Goal: Transaction & Acquisition: Book appointment/travel/reservation

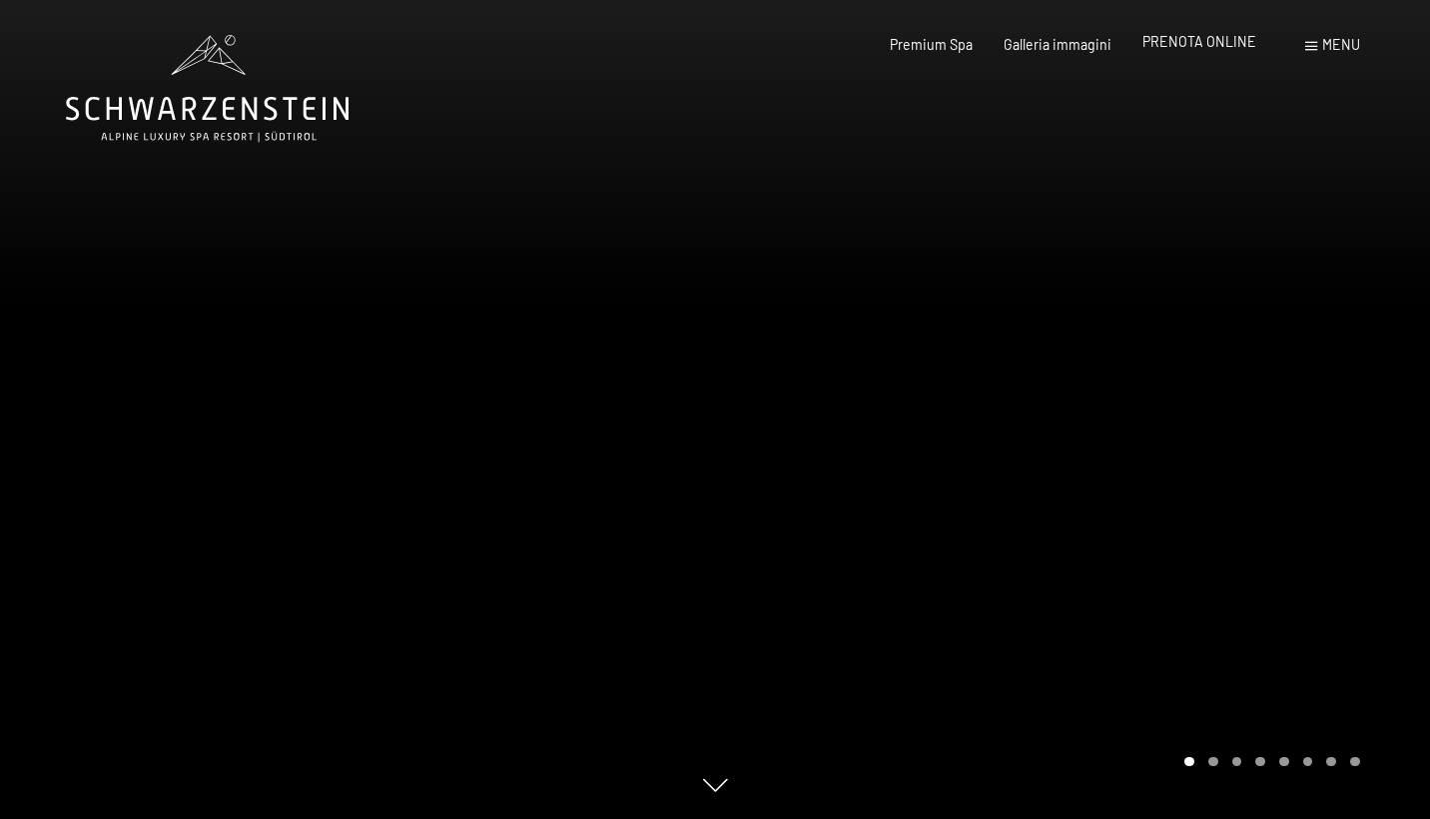
click at [1189, 46] on span "PRENOTA ONLINE" at bounding box center [1199, 41] width 114 height 17
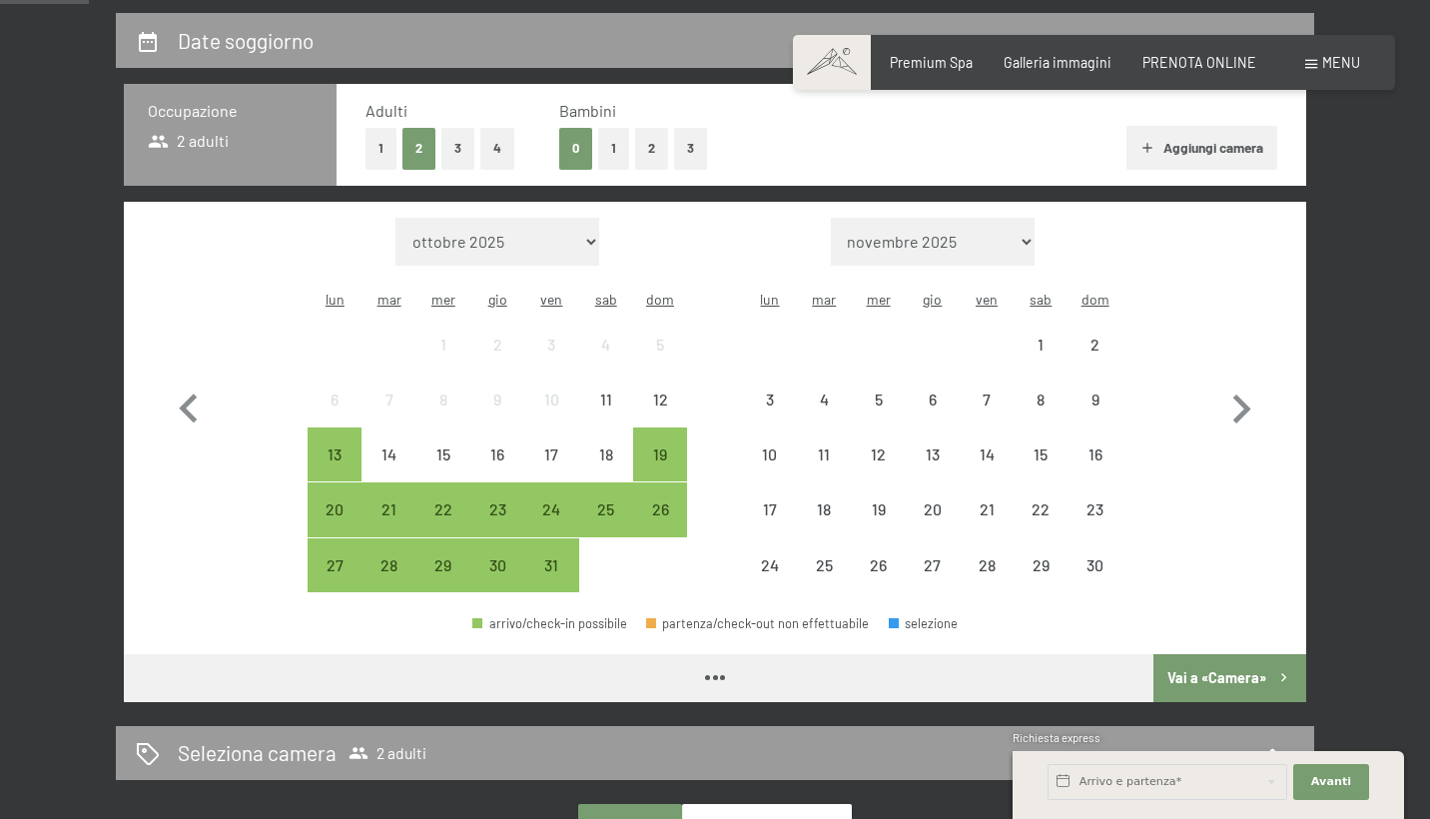
scroll to position [434, 0]
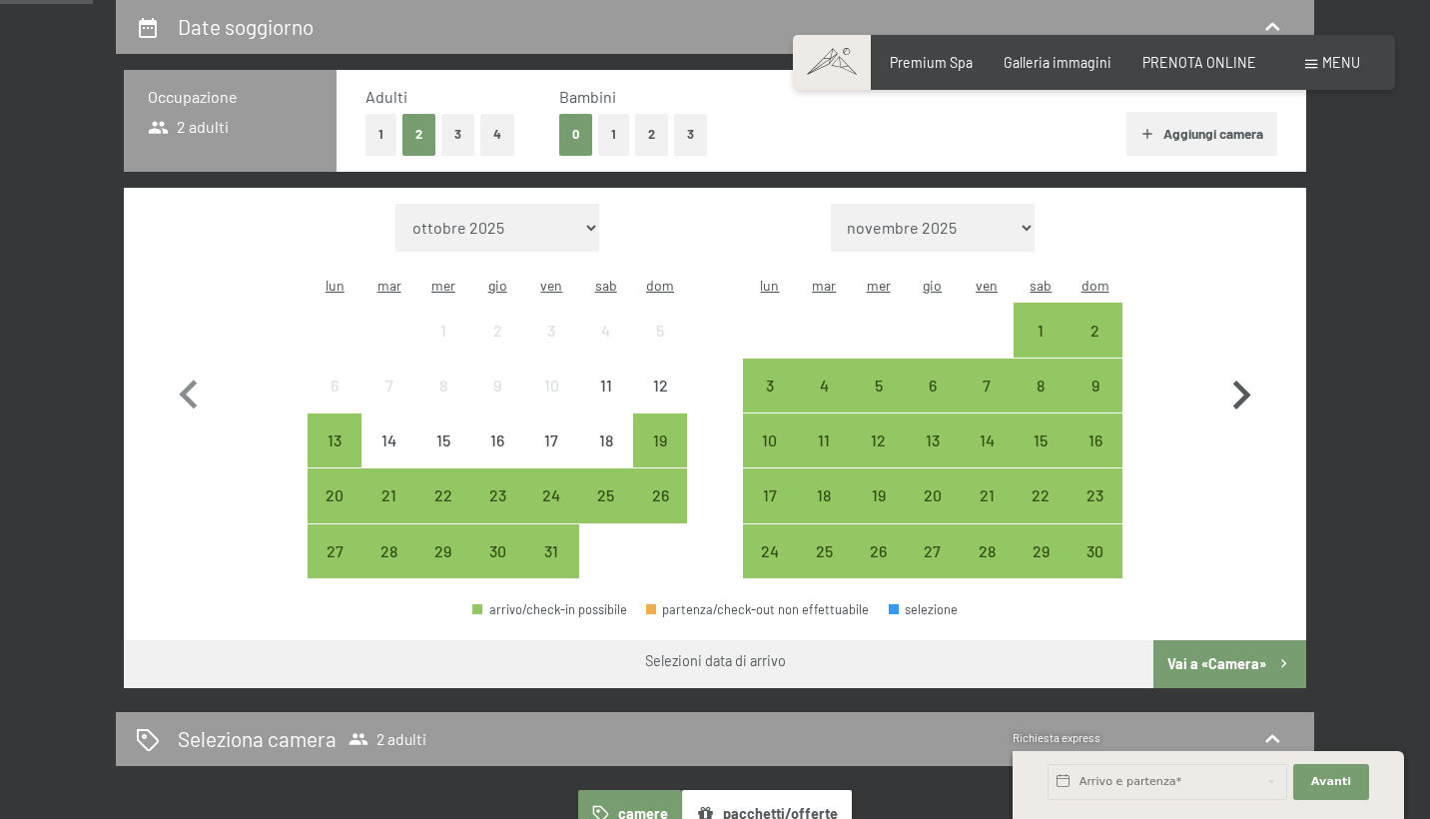
click at [1243, 368] on icon "button" at bounding box center [1241, 395] width 58 height 58
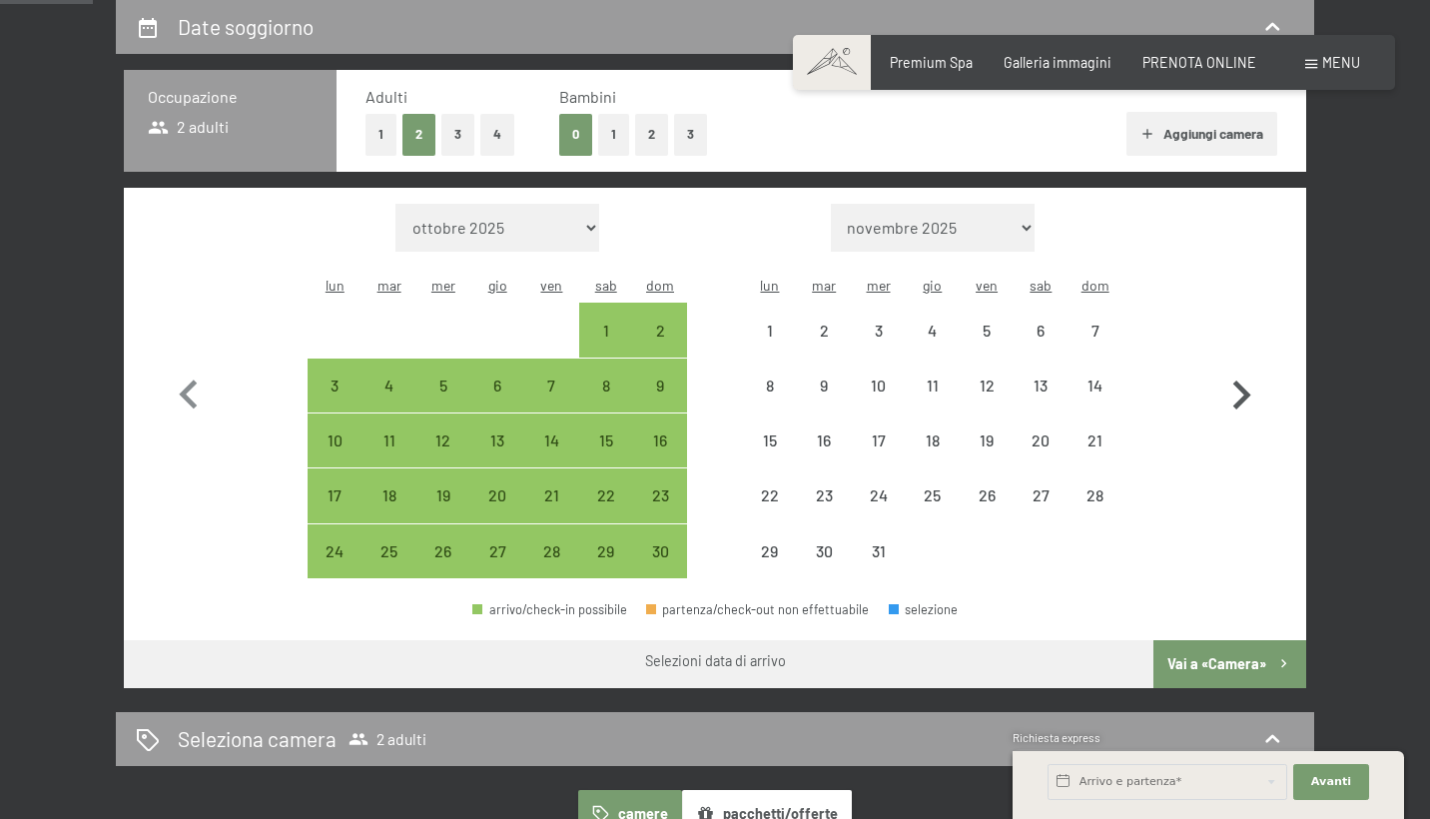
select select "2025-11-01"
select select "2025-12-01"
select select "2025-11-01"
select select "2025-12-01"
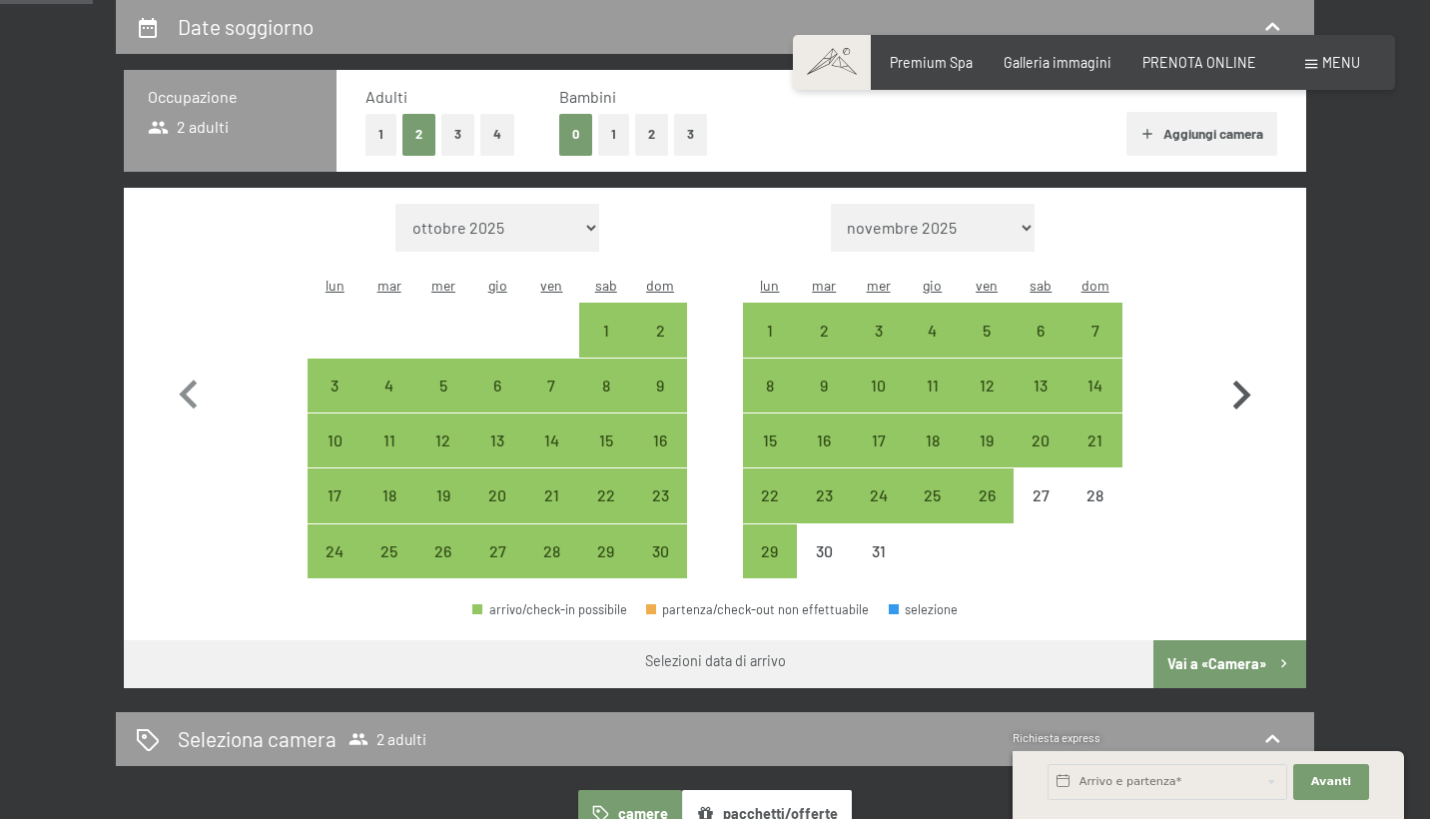
click at [1243, 368] on icon "button" at bounding box center [1241, 395] width 58 height 58
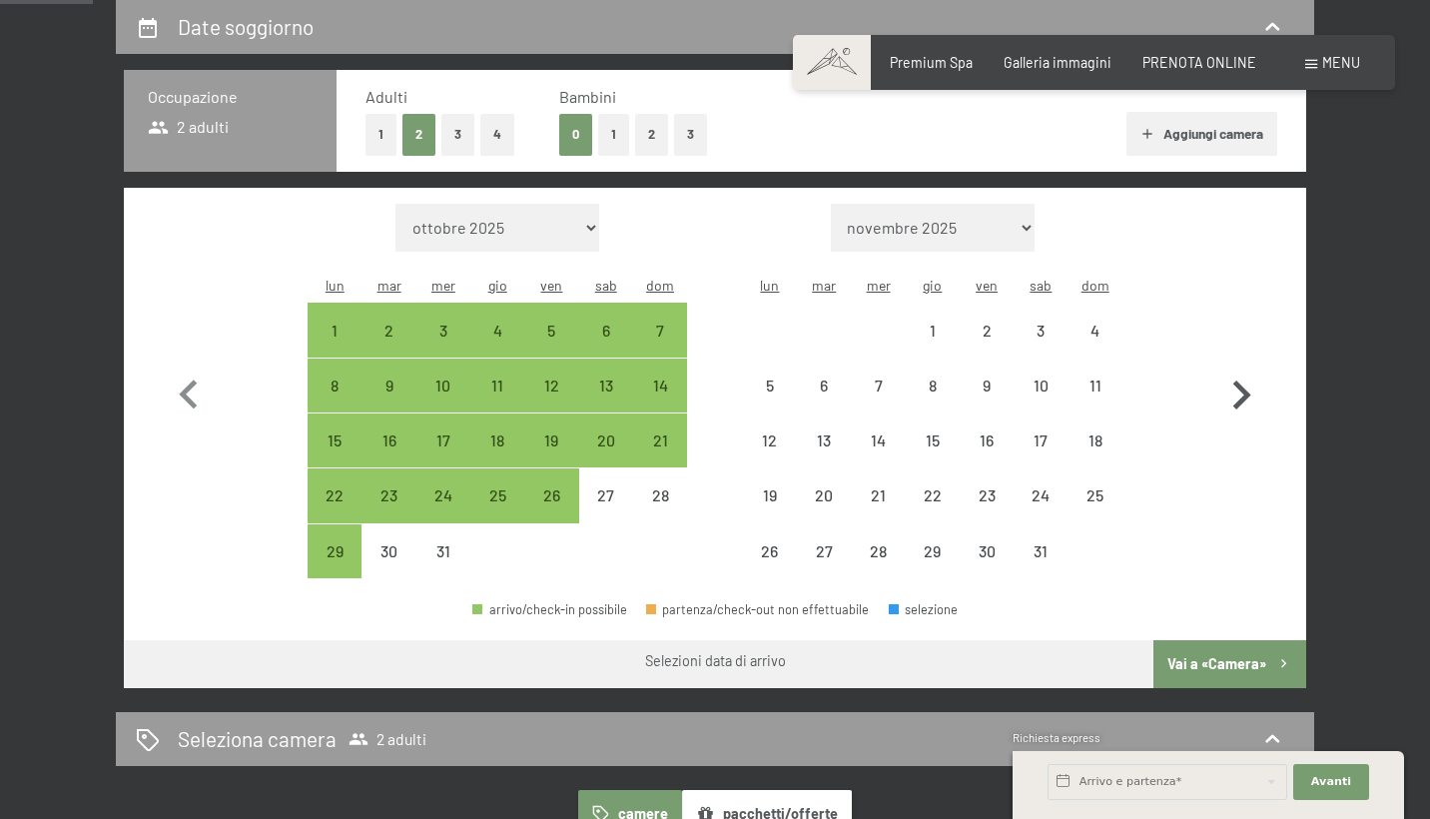
select select "2025-12-01"
select select "2026-01-01"
select select "2025-12-01"
select select "2026-01-01"
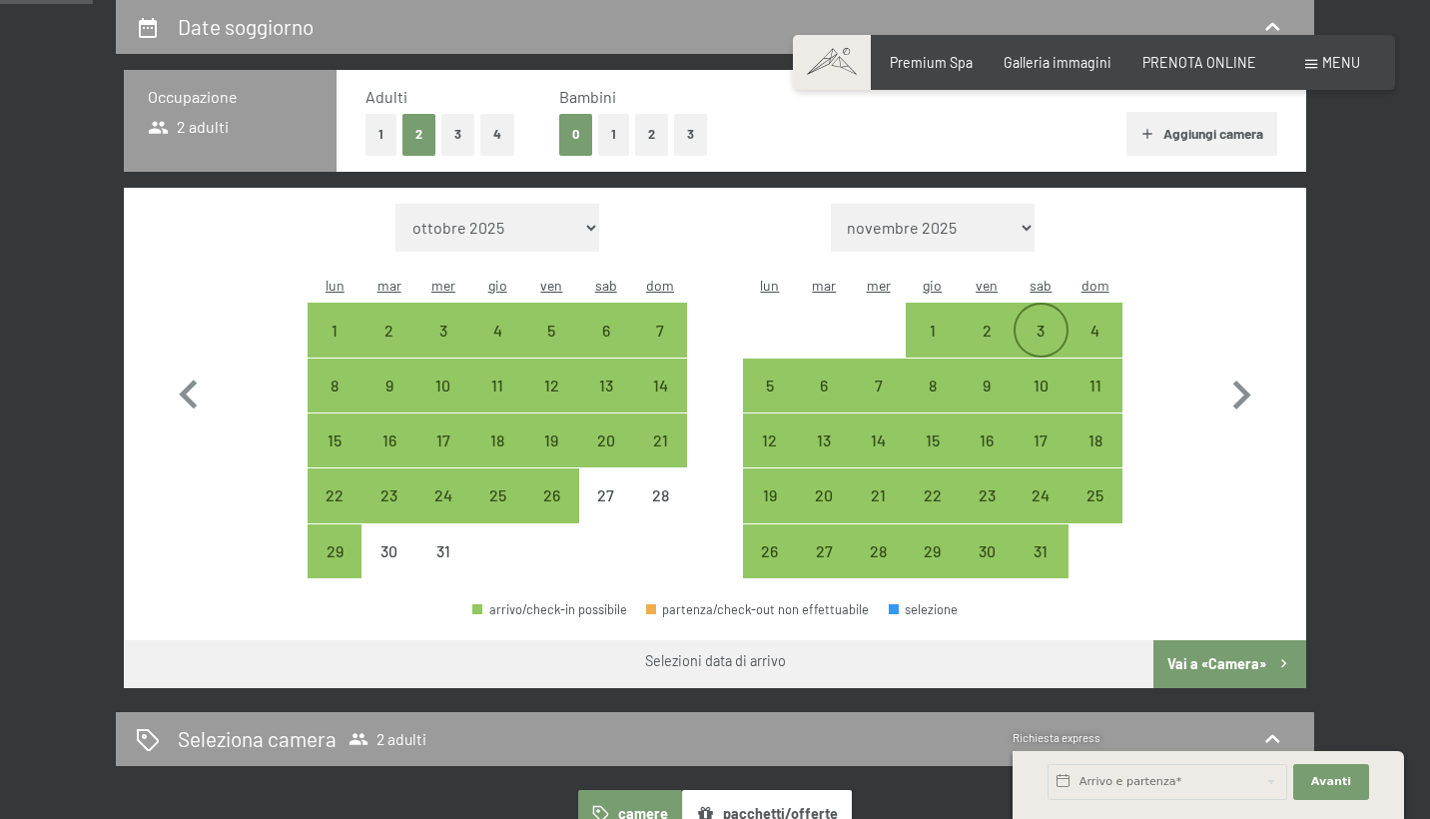
click at [1055, 322] on div "3" at bounding box center [1040, 347] width 50 height 50
select select "2025-12-01"
select select "2026-01-01"
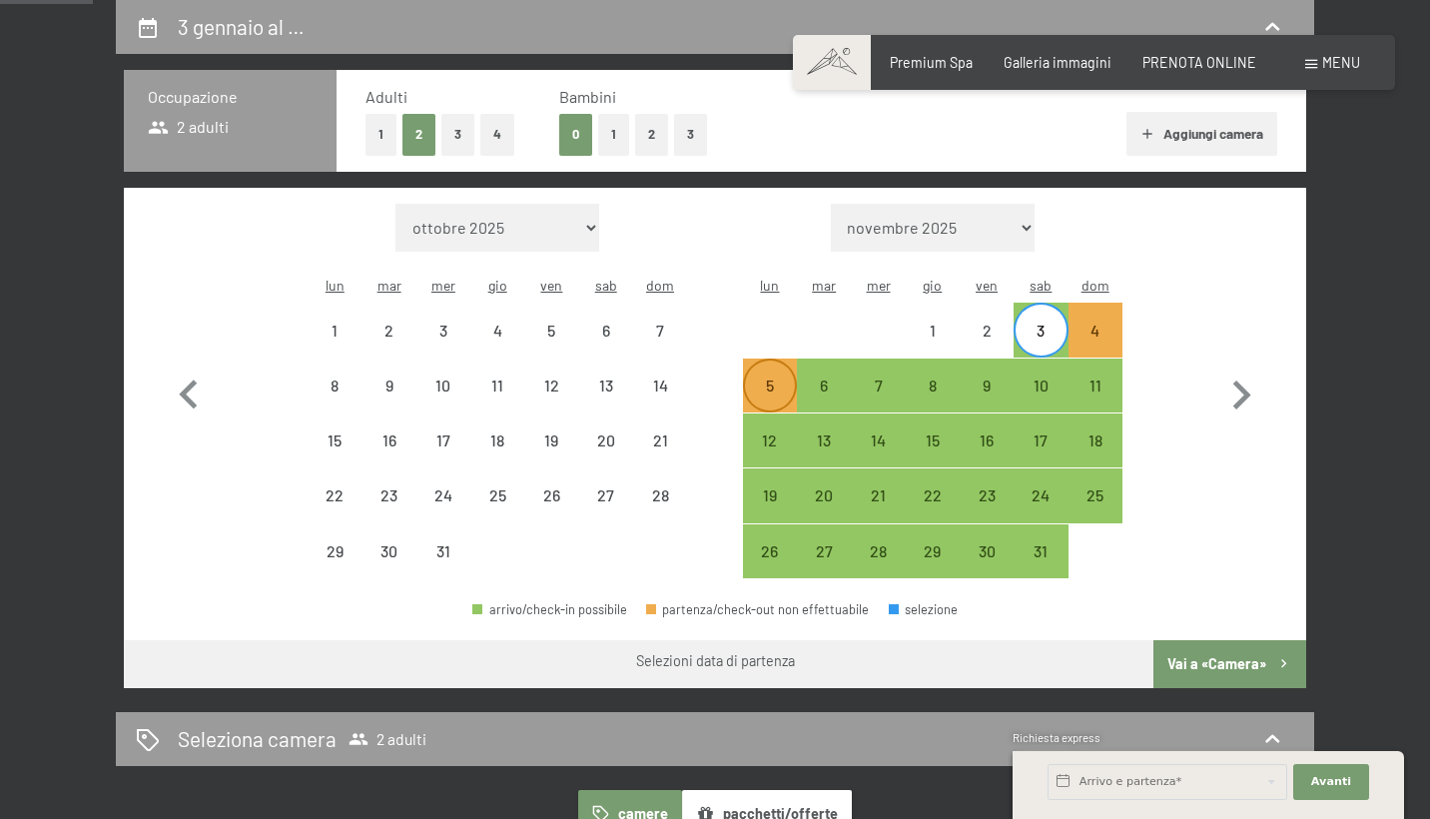
click at [770, 377] on div "5" at bounding box center [770, 402] width 50 height 50
select select "2025-12-01"
select select "2026-01-01"
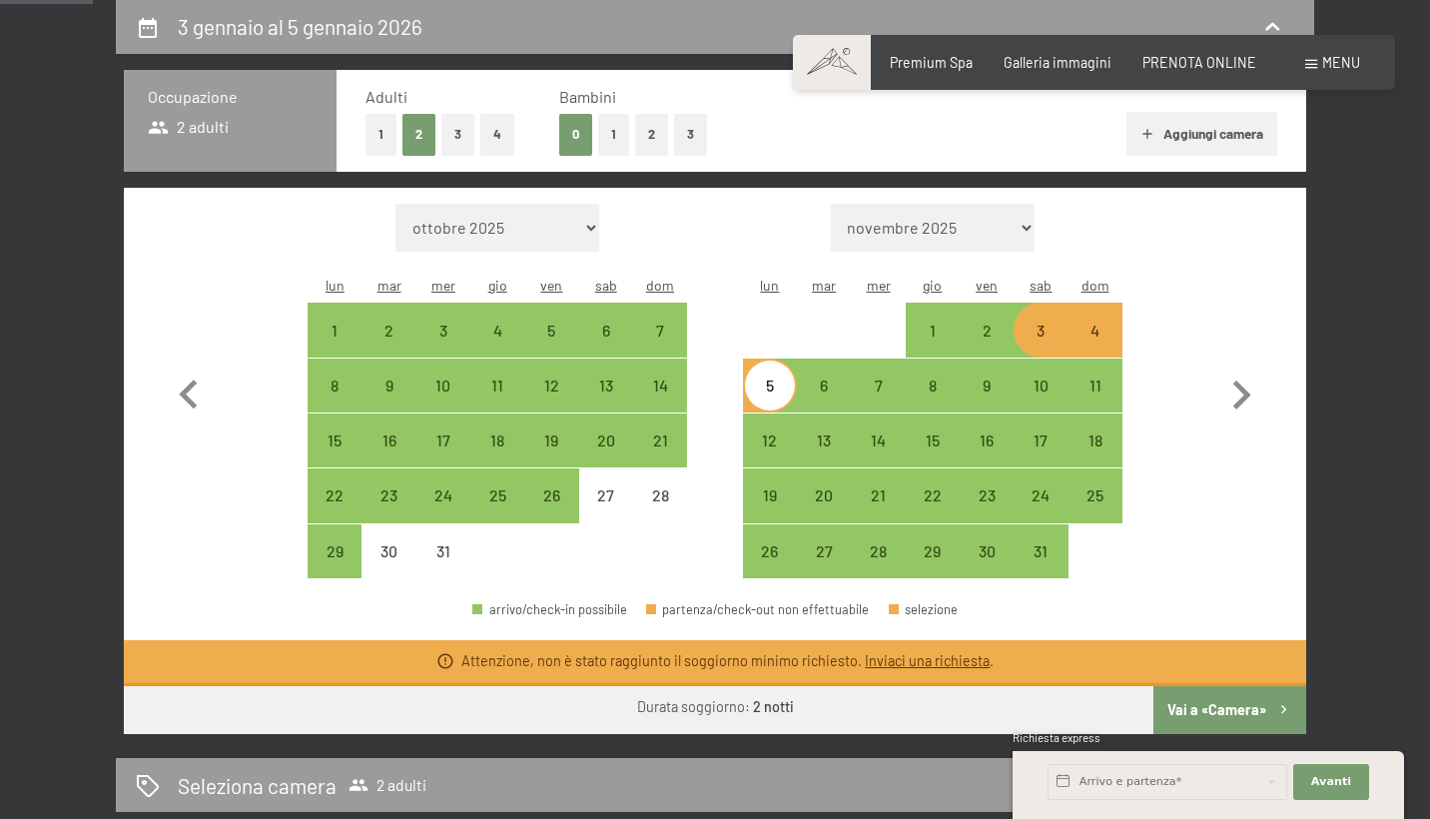
click at [1039, 322] on div "3" at bounding box center [1040, 347] width 50 height 50
select select "2025-12-01"
select select "2026-01-01"
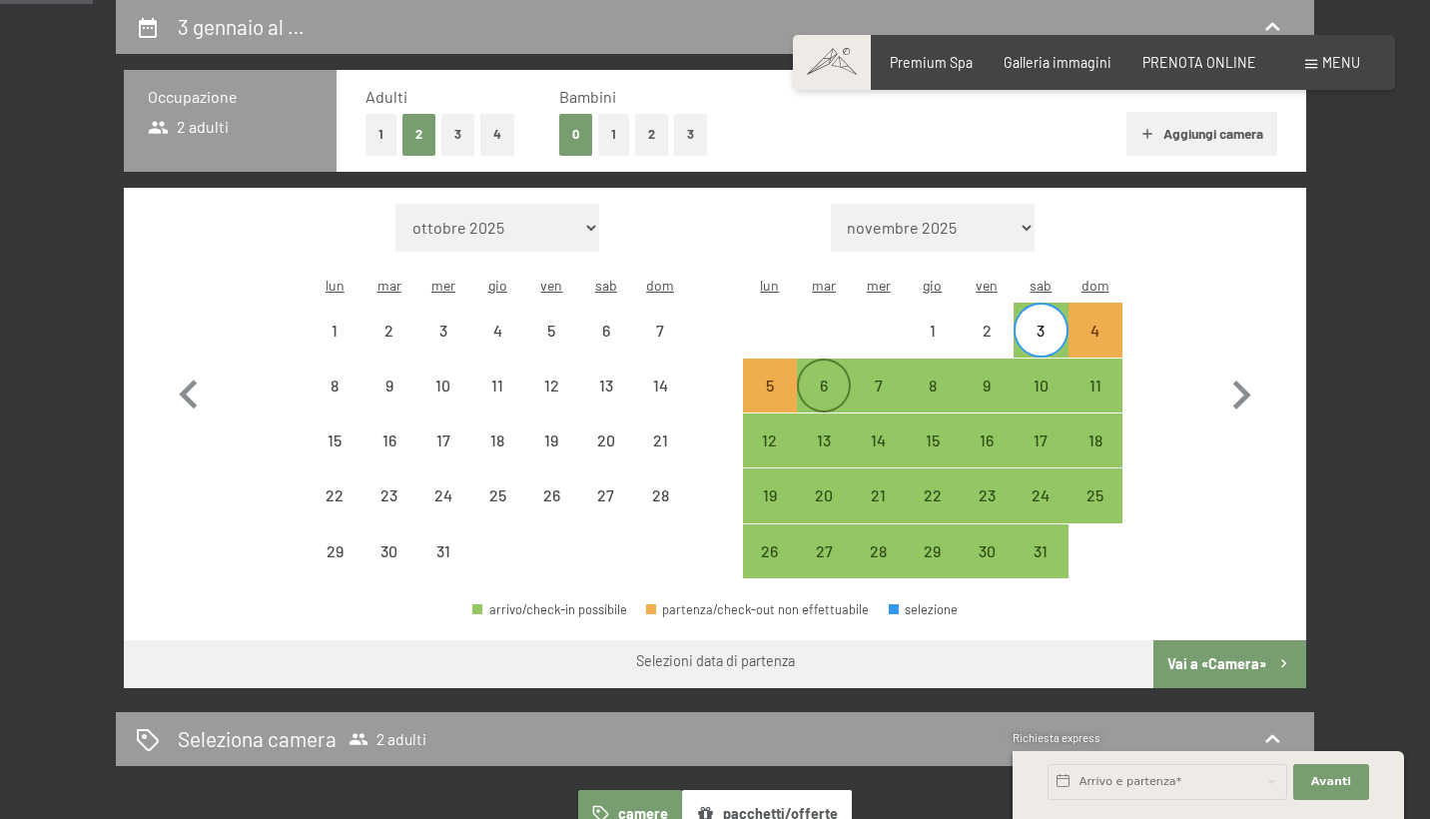
click at [799, 377] on div "6" at bounding box center [824, 402] width 50 height 50
select select "2025-12-01"
select select "2026-01-01"
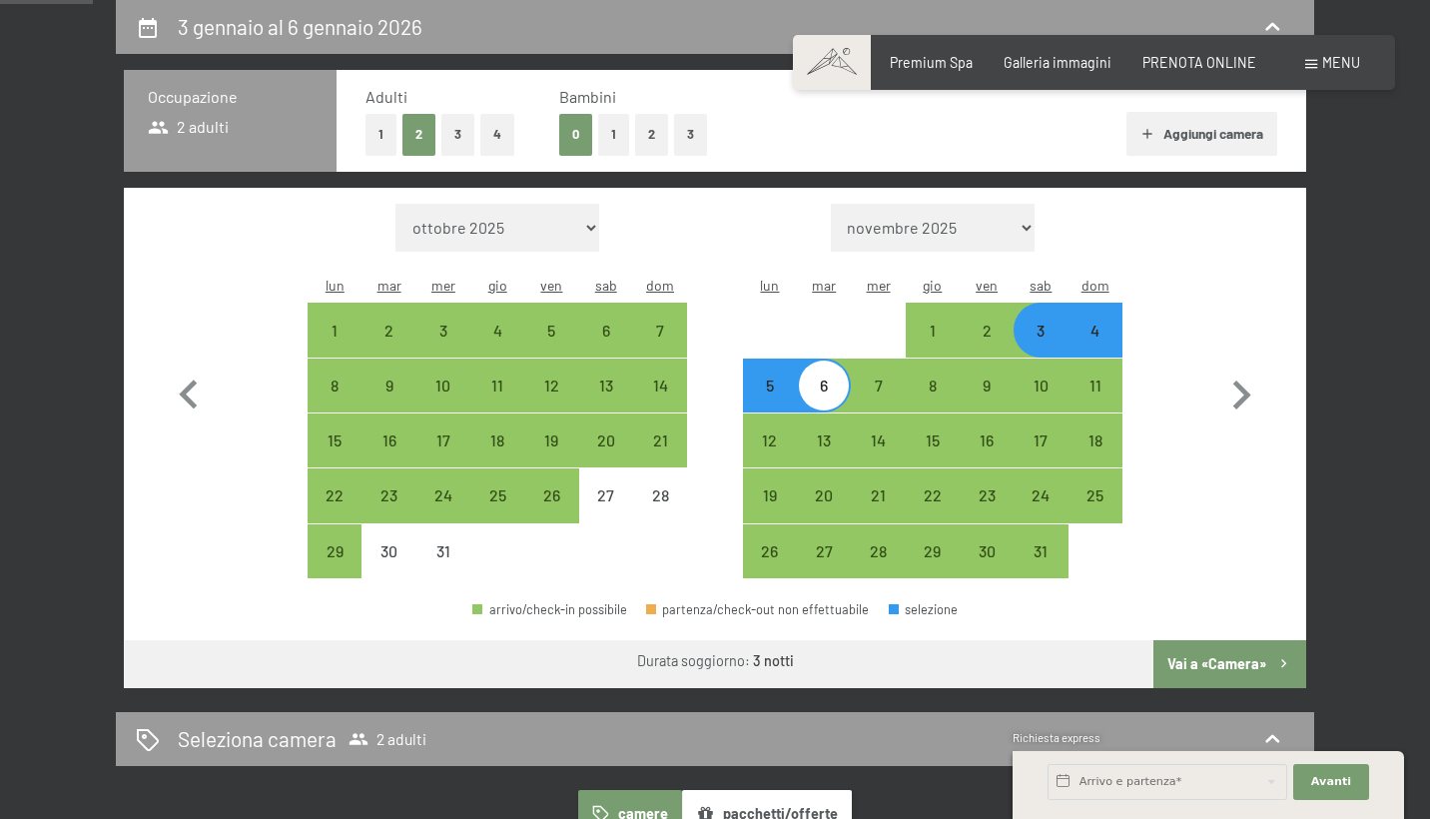
click at [1240, 640] on button "Vai a «Camera»" at bounding box center [1229, 664] width 153 height 48
select select "2025-12-01"
select select "2026-01-01"
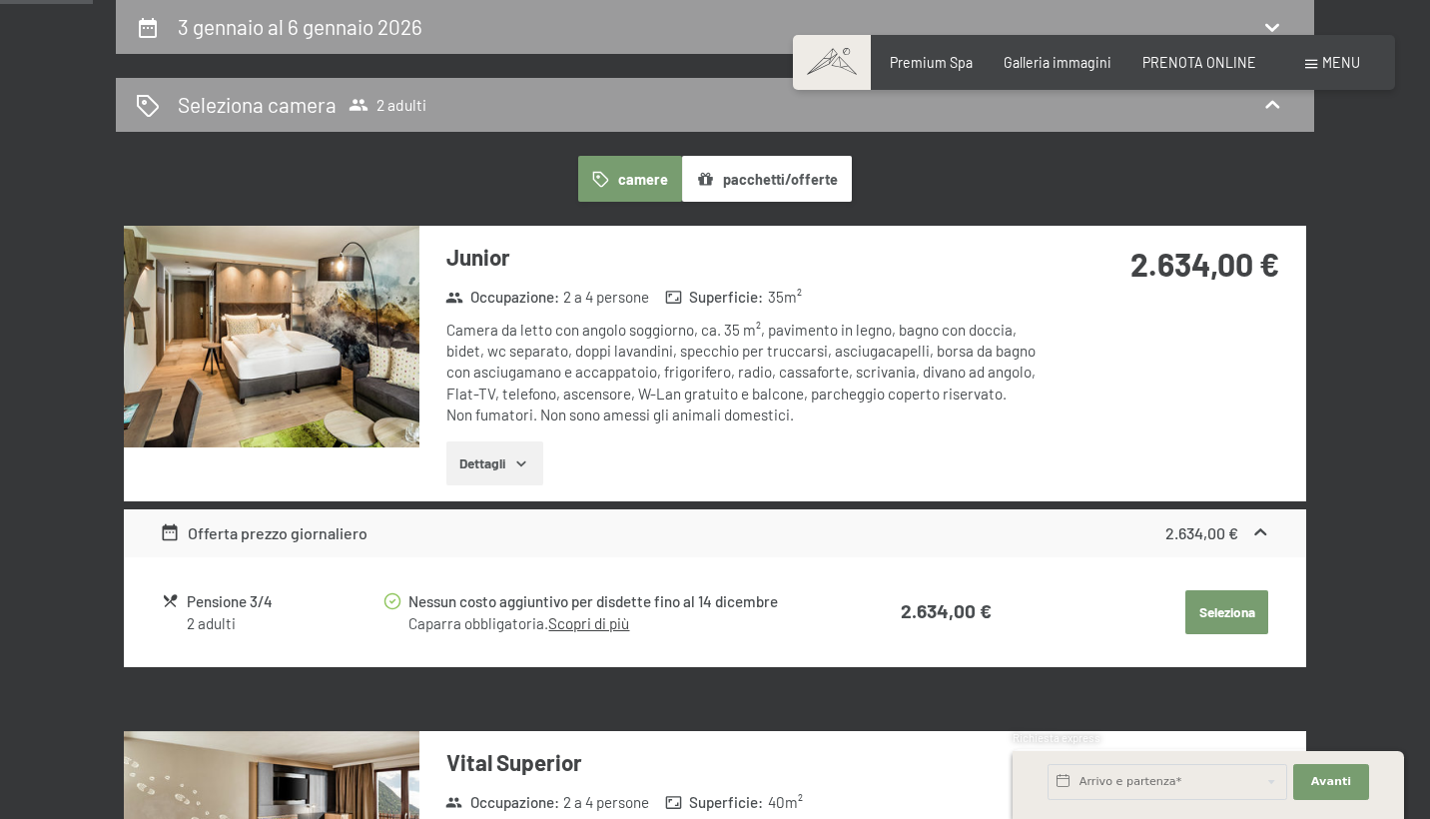
scroll to position [431, 0]
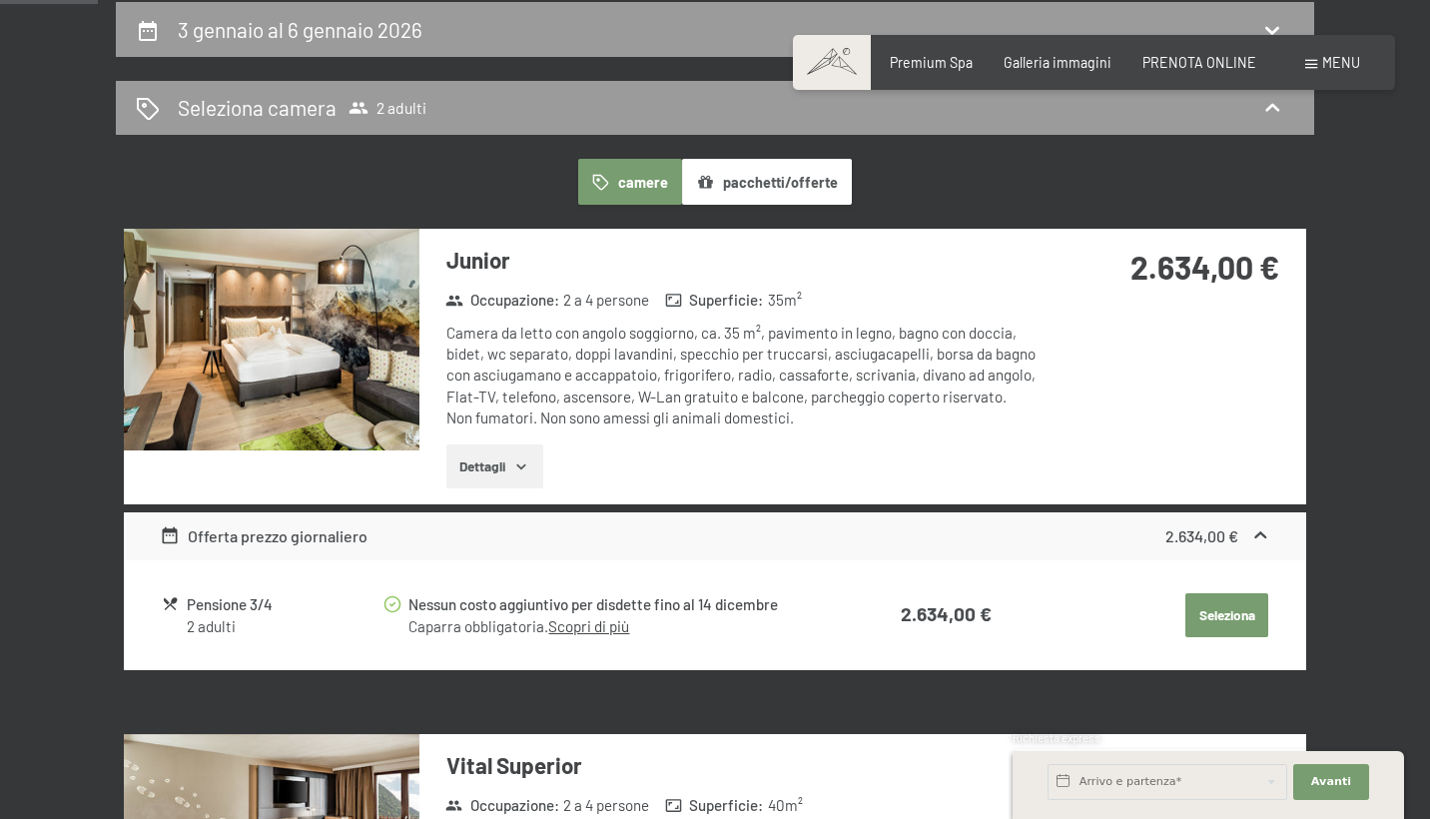
click at [295, 370] on img at bounding box center [271, 340] width 295 height 222
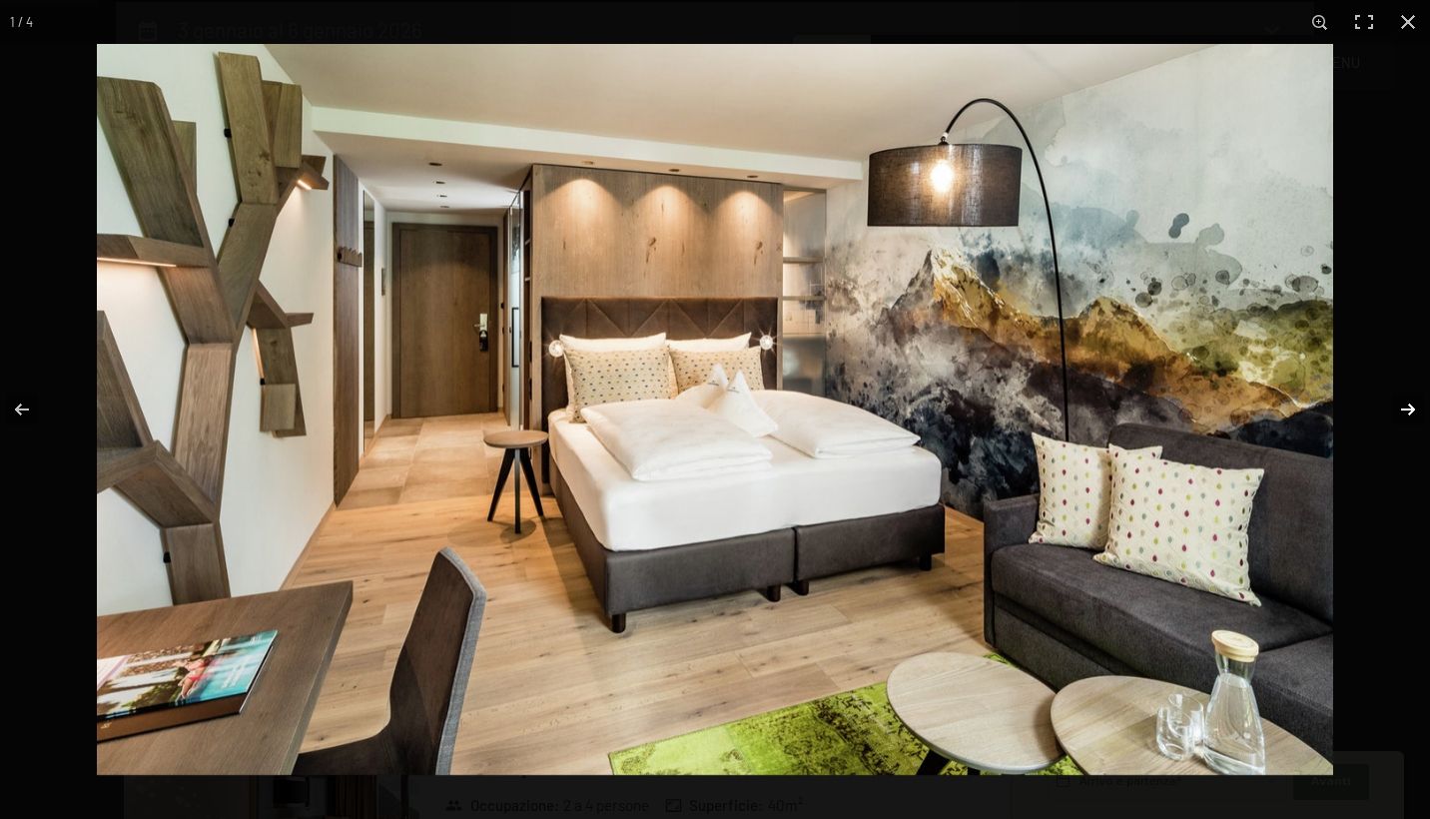
click at [1406, 409] on button "button" at bounding box center [1395, 409] width 70 height 100
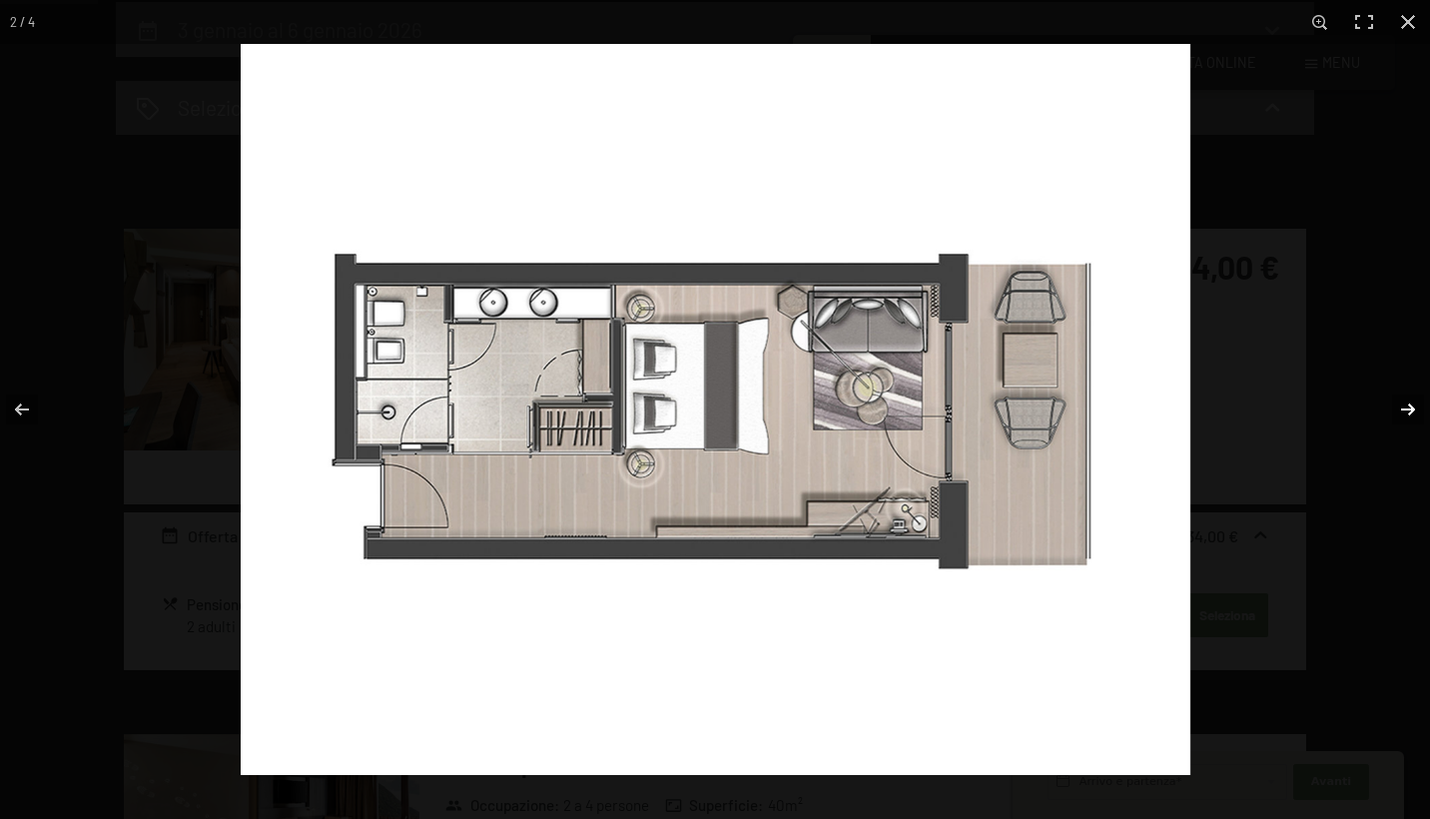
click at [1406, 409] on button "button" at bounding box center [1395, 409] width 70 height 100
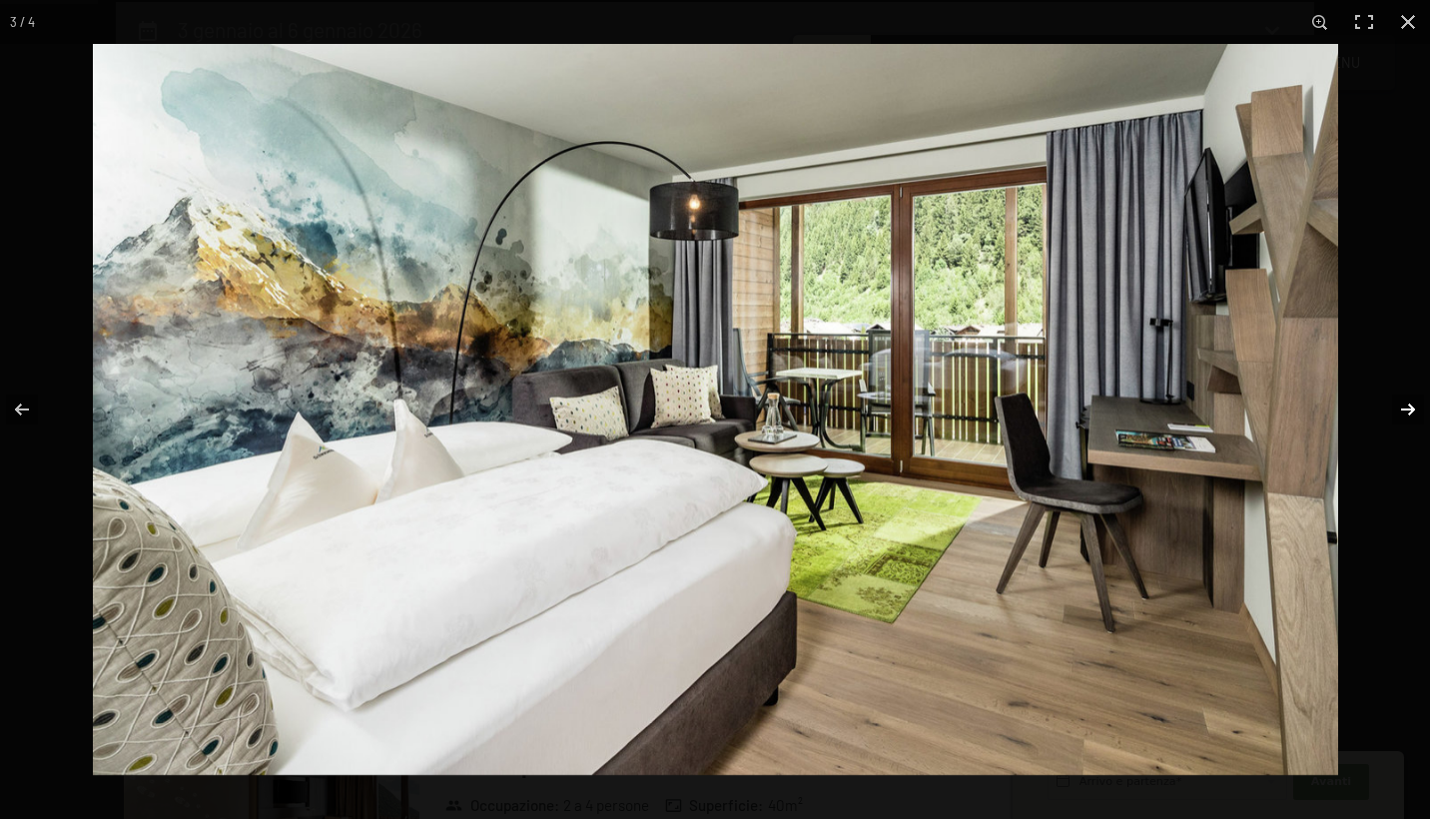
click at [1406, 409] on button "button" at bounding box center [1395, 409] width 70 height 100
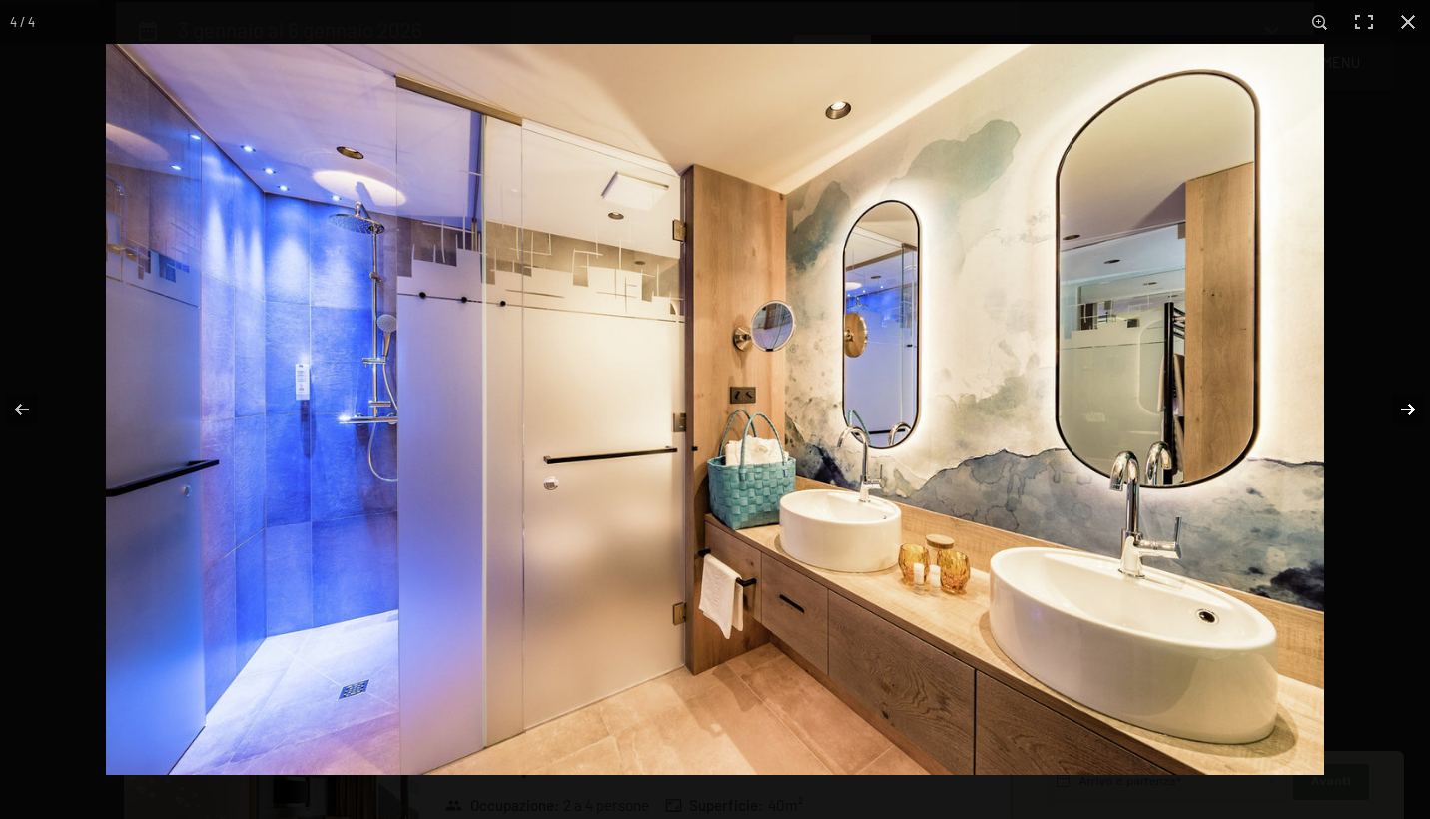
click at [1406, 409] on button "button" at bounding box center [1395, 409] width 70 height 100
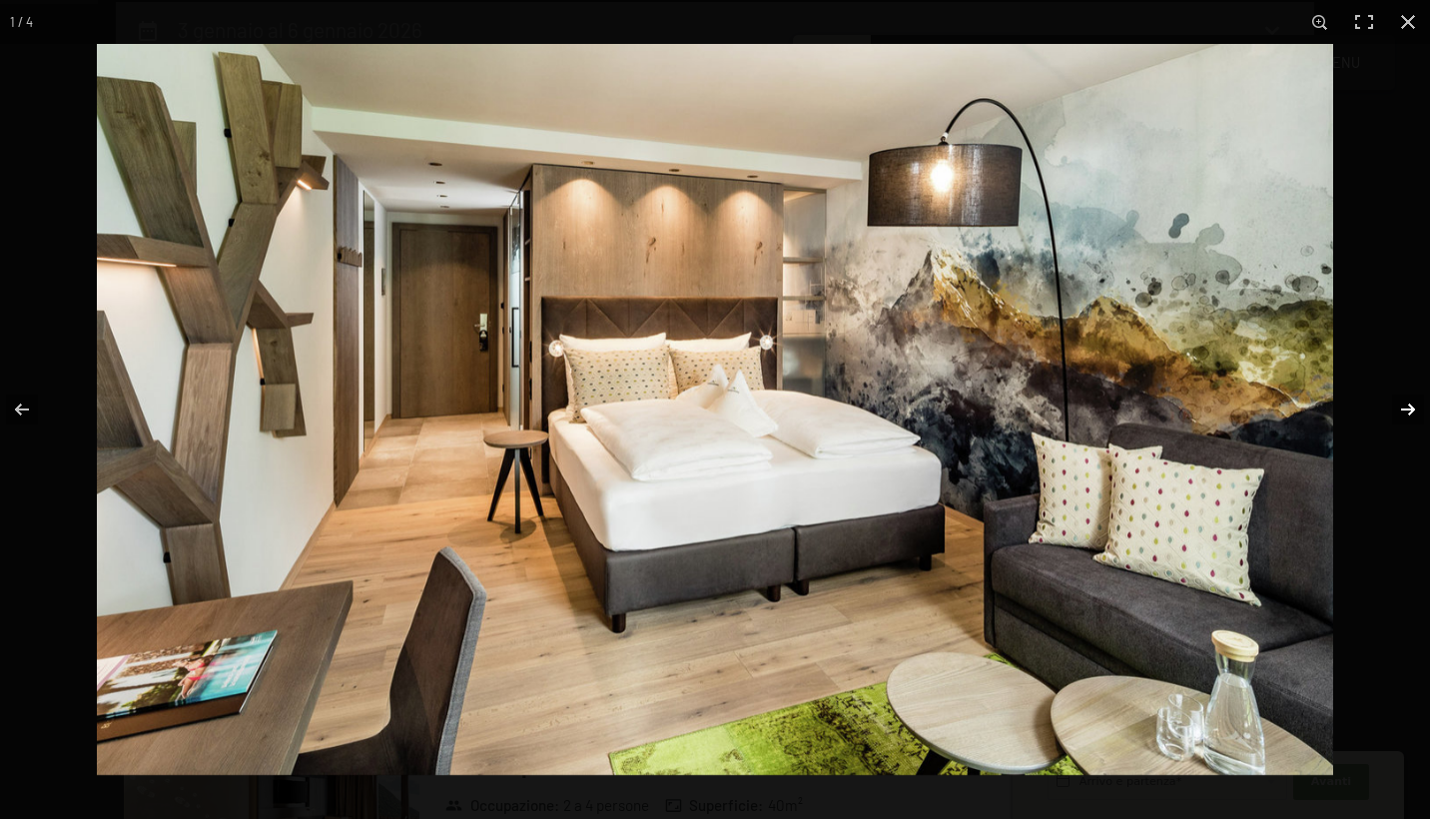
click at [1406, 409] on button "button" at bounding box center [1395, 409] width 70 height 100
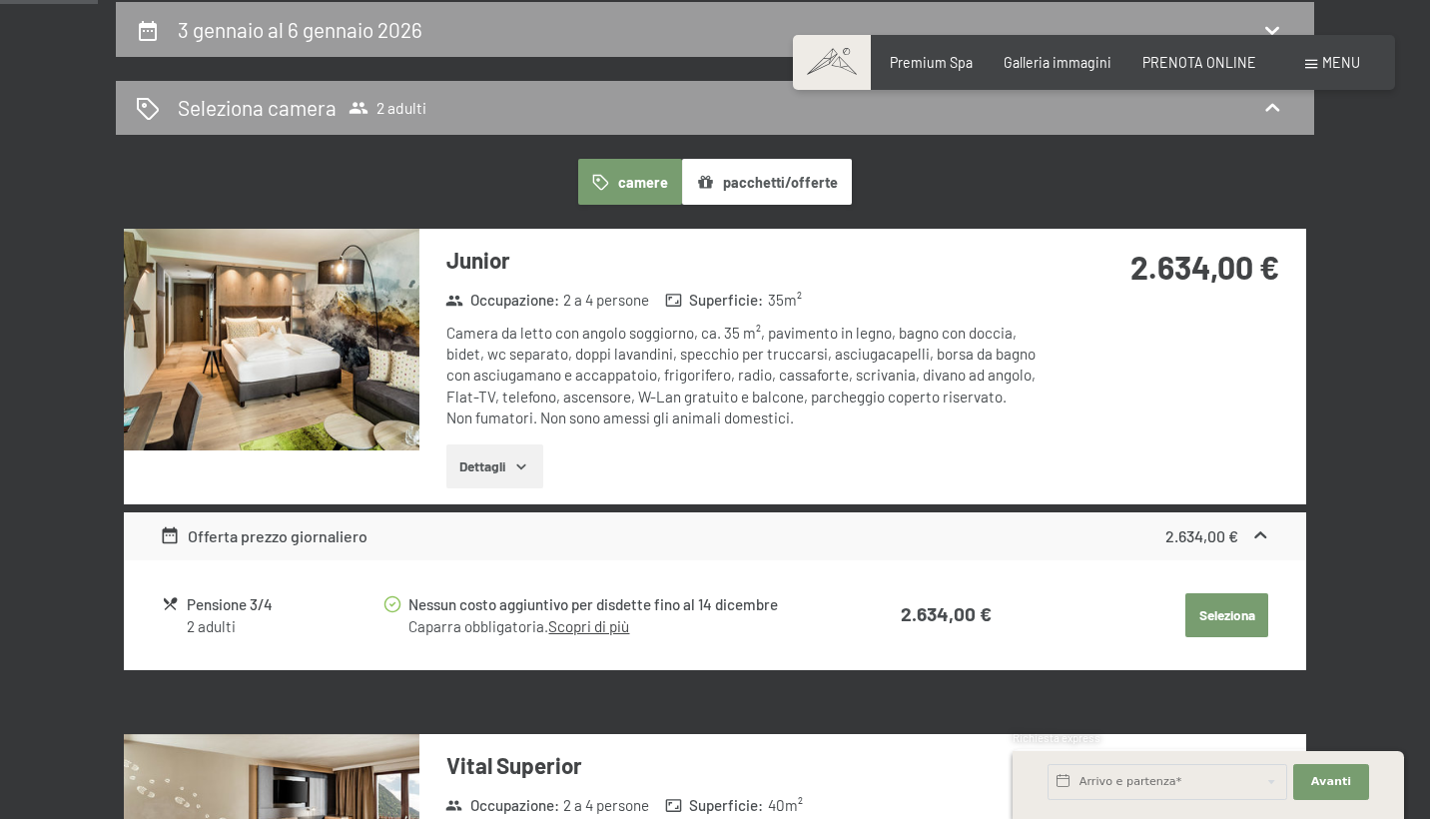
click at [0, 0] on button "button" at bounding box center [0, 0] width 0 height 0
